Goal: Find specific page/section: Find specific page/section

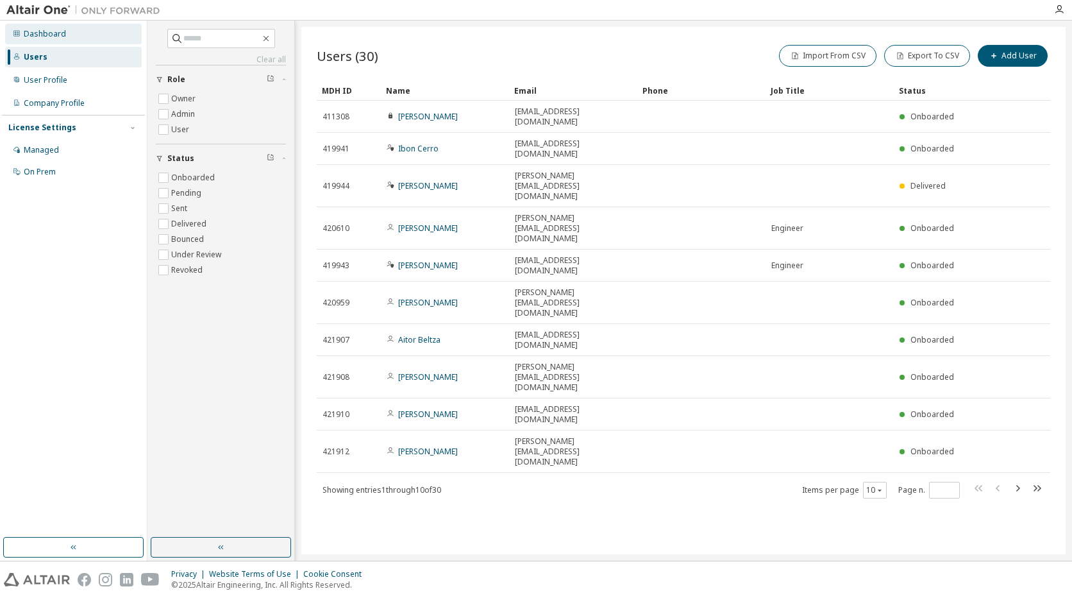
click at [56, 33] on div "Dashboard" at bounding box center [45, 34] width 42 height 10
